Goal: Information Seeking & Learning: Learn about a topic

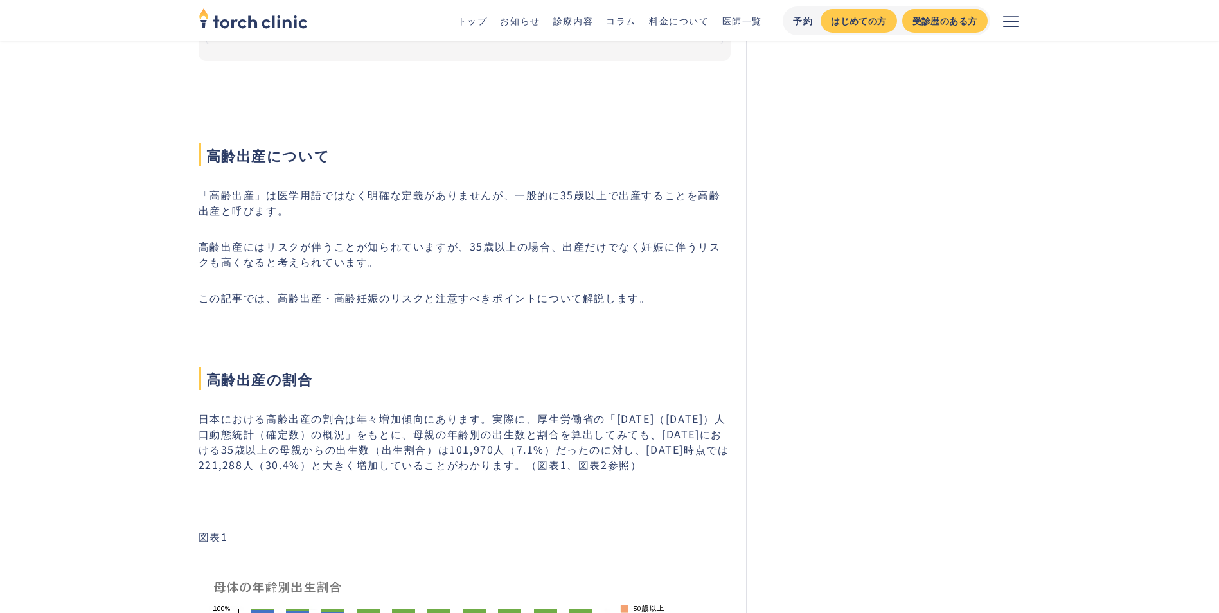
scroll to position [450, 0]
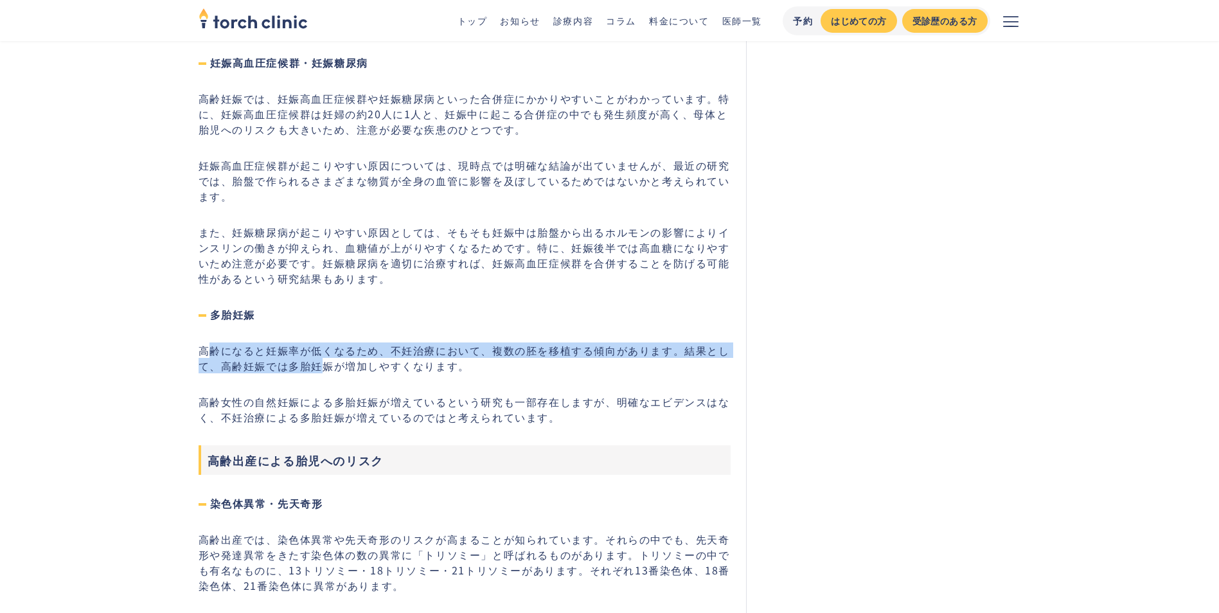
drag, startPoint x: 204, startPoint y: 351, endPoint x: 326, endPoint y: 363, distance: 122.1
click at [326, 363] on p "高齢になると妊娠率が低くなるため、不妊治療において、複数の胚を移植する傾向があります。結果として、高齢妊娠では多胎妊娠が増加しやすくなります。" at bounding box center [465, 358] width 533 height 31
drag, startPoint x: 326, startPoint y: 363, endPoint x: 242, endPoint y: 366, distance: 84.2
click at [242, 366] on p "高齢になると妊娠率が低くなるため、不妊治療において、複数の胚を移植する傾向があります。結果として、高齢妊娠では多胎妊娠が増加しやすくなります。" at bounding box center [465, 358] width 533 height 31
drag, startPoint x: 197, startPoint y: 350, endPoint x: 477, endPoint y: 373, distance: 281.8
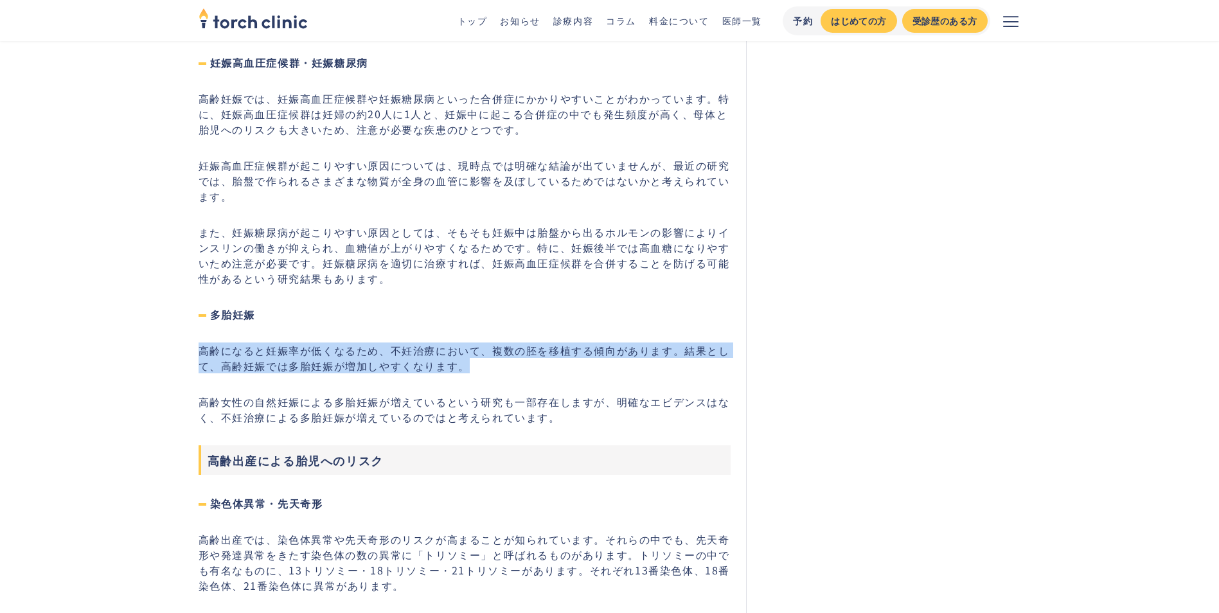
click at [477, 373] on section "高齢出産・高齢妊娠のリスクとは？出産・妊娠時に気をつけたいポイントについて #基礎知識 #妊娠 最終更新日： [DATE] [PERSON_NAME] 医師 …" at bounding box center [609, 411] width 843 height 4951
drag, startPoint x: 477, startPoint y: 373, endPoint x: 361, endPoint y: 357, distance: 117.4
click at [361, 357] on p "高齢になると妊娠率が低くなるため、不妊治療において、複数の胚を移植する傾向があります。結果として、高齢妊娠では多胎妊娠が増加しやすくなります。" at bounding box center [465, 358] width 533 height 31
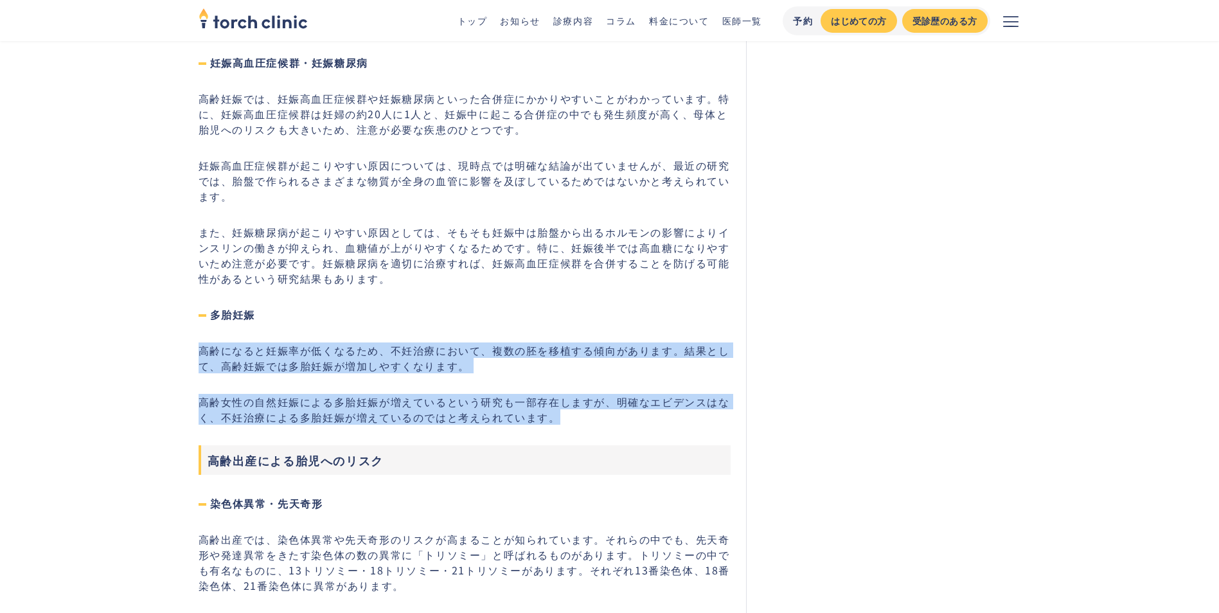
drag, startPoint x: 201, startPoint y: 350, endPoint x: 555, endPoint y: 419, distance: 360.7
click at [555, 419] on div "高齢出産について 「高齢出産」は医学用語ではなく明確な定義がありませんが、一般的に35歳以上で出産することを高齢出産と呼びます。 高齢出産にはリスクが伴うこと…" at bounding box center [465, 572] width 533 height 4422
drag, startPoint x: 555, startPoint y: 419, endPoint x: 429, endPoint y: 364, distance: 137.3
copy div "高齢になると妊娠率が低くなるため、不妊治療において、複数の胚を移植する傾向があります。結果として、高齢妊娠では多胎妊娠が増加しやすくなります。 高齢女性の自然…"
